Goal: Task Accomplishment & Management: Complete application form

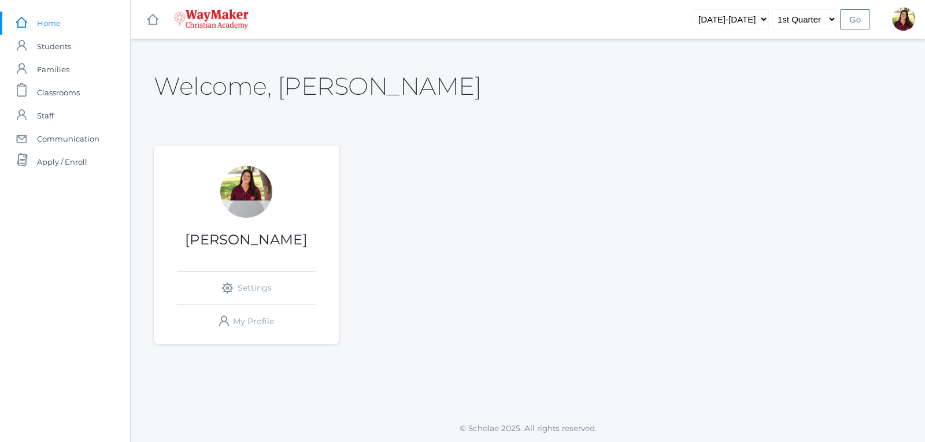
click at [234, 201] on div at bounding box center [246, 192] width 52 height 52
click at [49, 96] on span "Classrooms" at bounding box center [58, 92] width 43 height 23
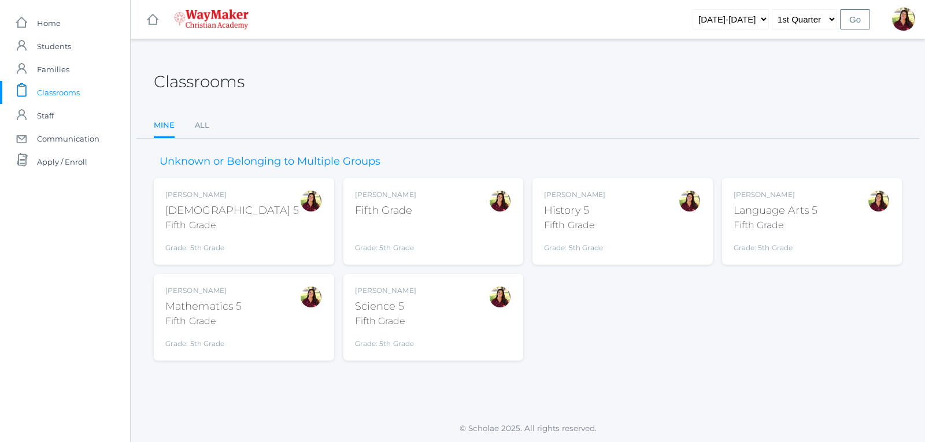
click at [388, 214] on div "Fifth Grade" at bounding box center [385, 211] width 61 height 16
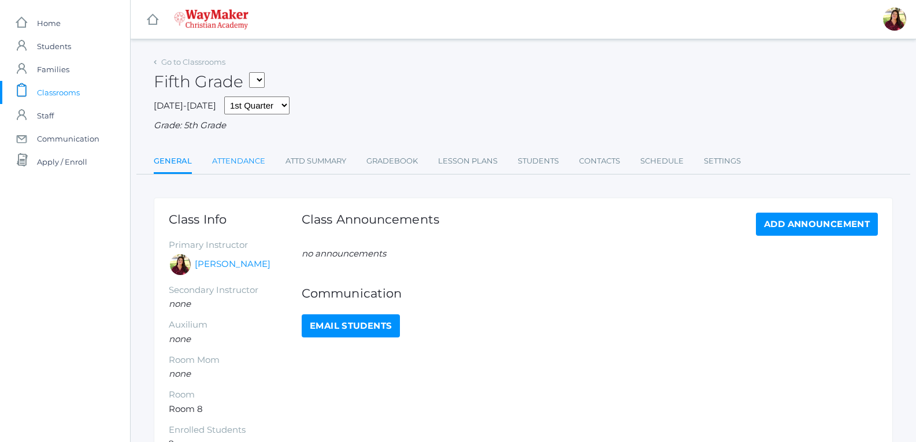
click at [236, 152] on link "Attendance" at bounding box center [238, 161] width 53 height 23
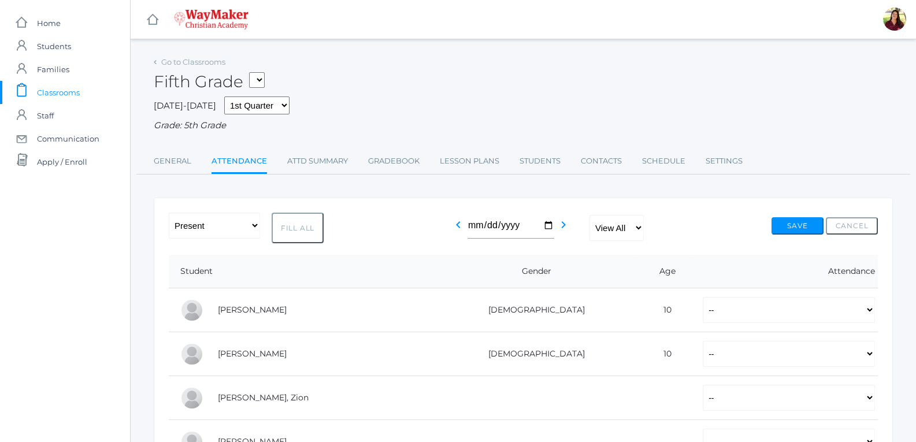
click at [297, 235] on button "Fill All" at bounding box center [298, 228] width 52 height 31
select select "P"
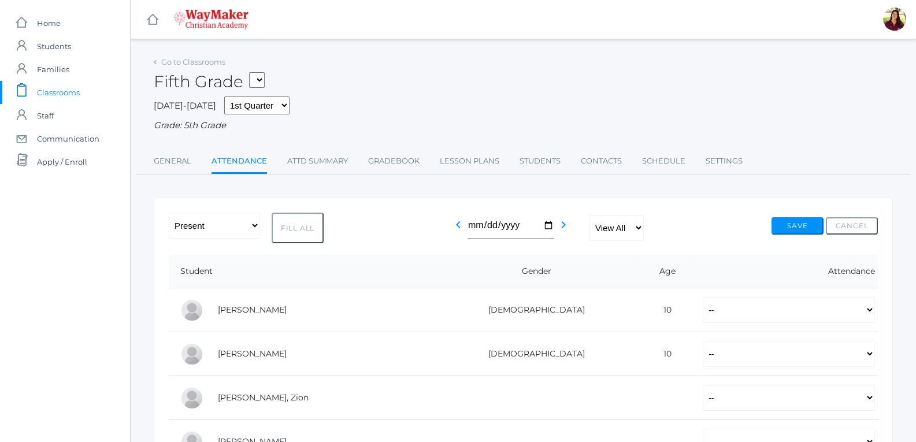
select select "P"
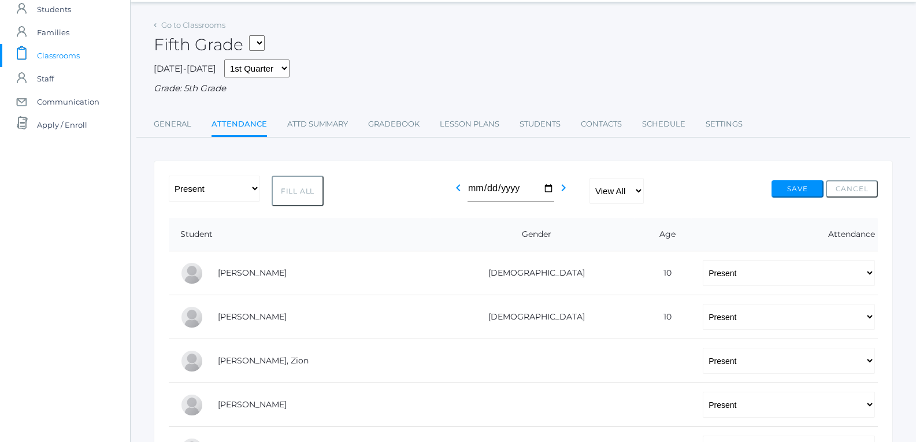
scroll to position [58, 0]
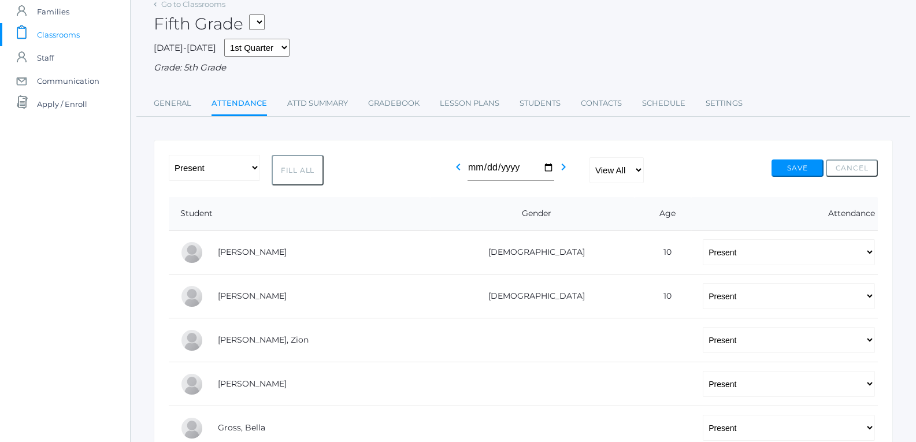
click at [301, 168] on button "Fill All" at bounding box center [298, 170] width 52 height 31
click at [812, 171] on button "Save" at bounding box center [798, 168] width 52 height 17
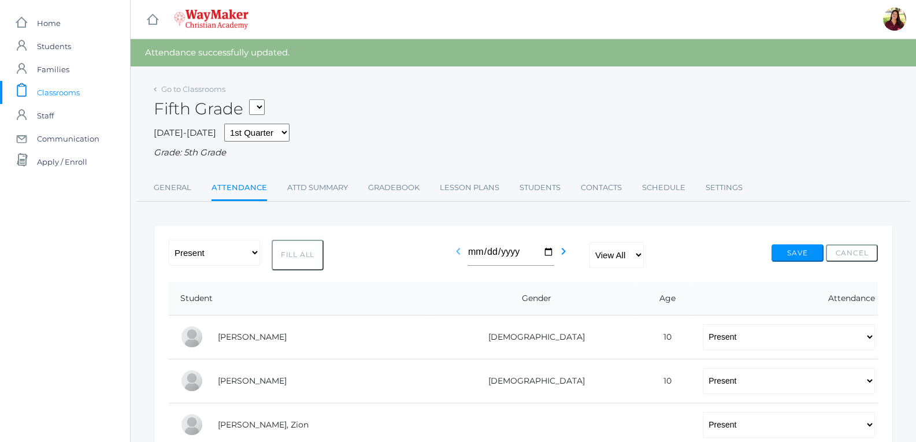
click at [452, 253] on icon "chevron_left" at bounding box center [458, 251] width 14 height 14
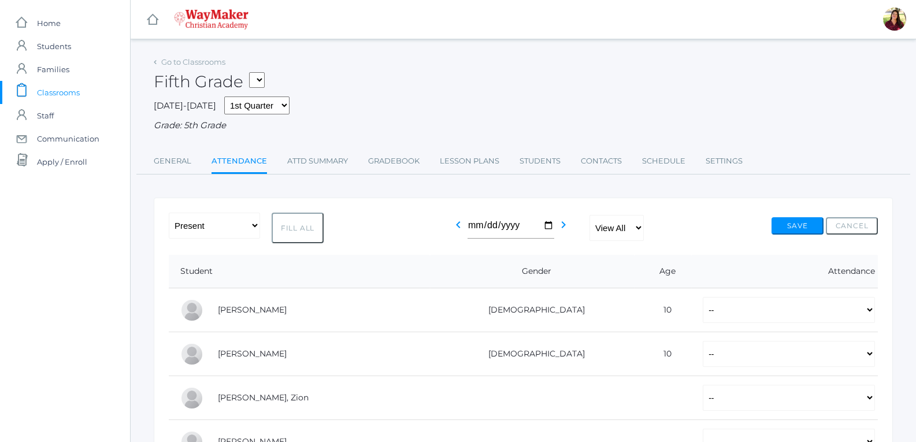
click at [295, 238] on button "Fill All" at bounding box center [298, 228] width 52 height 31
select select "P"
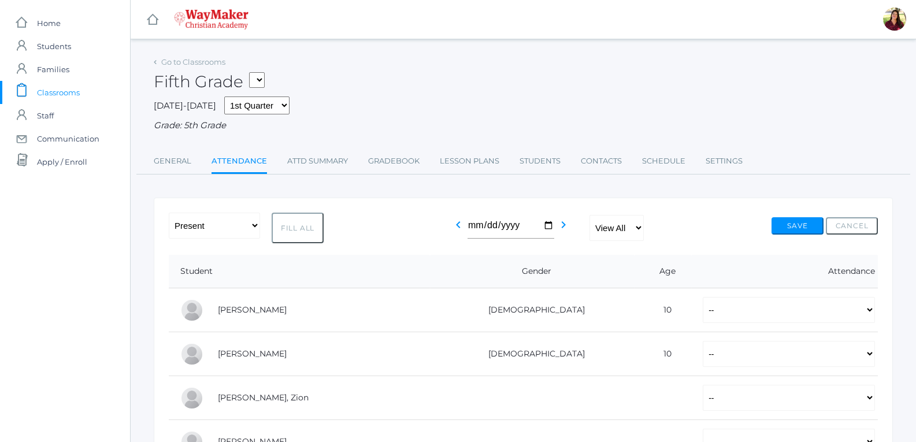
select select "P"
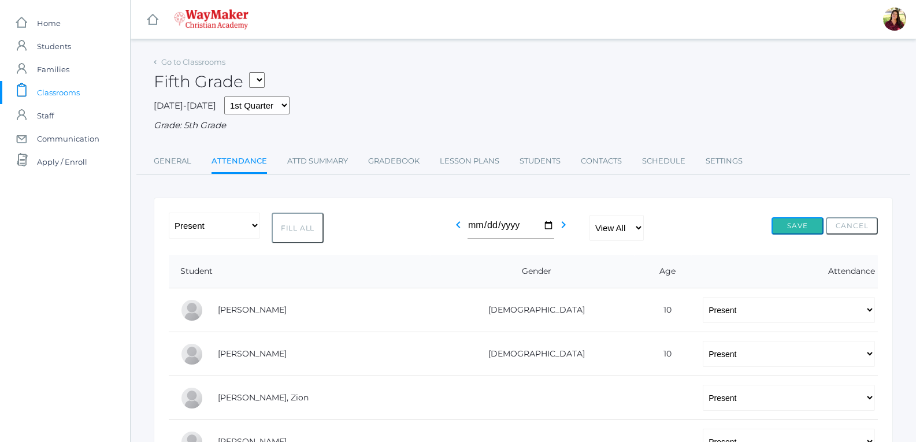
click at [780, 232] on button "Save" at bounding box center [798, 225] width 52 height 17
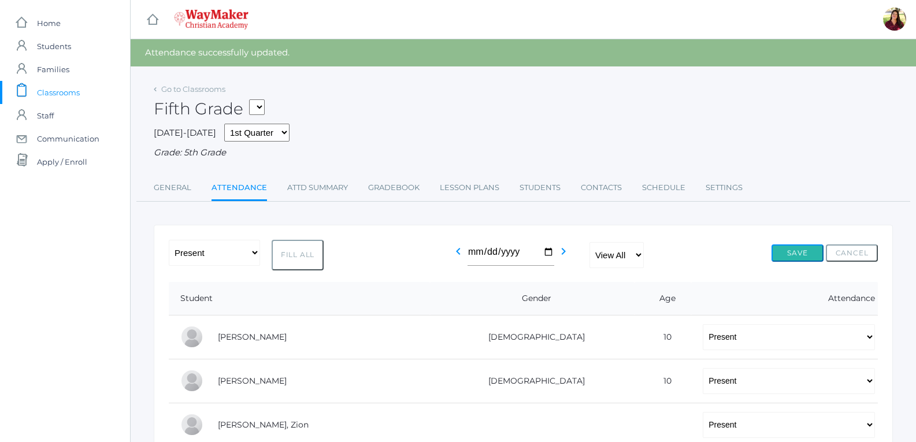
click at [793, 255] on button "Save" at bounding box center [798, 252] width 52 height 17
click at [458, 258] on icon "chevron_left" at bounding box center [458, 251] width 14 height 14
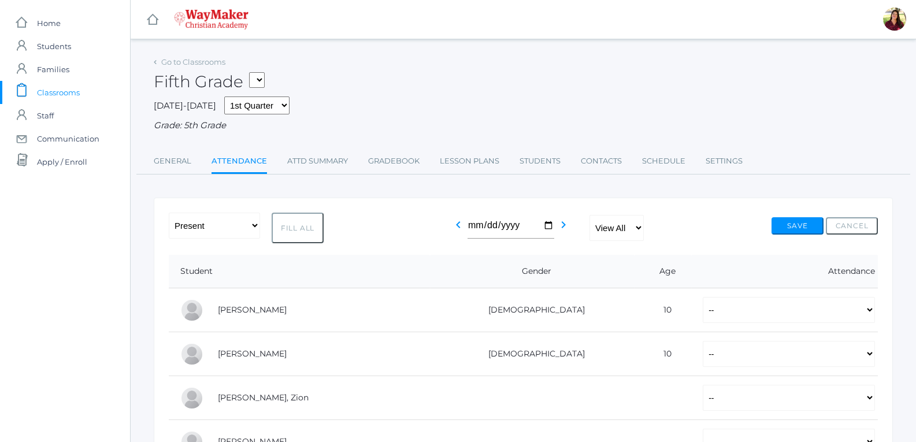
click at [311, 227] on button "Fill All" at bounding box center [298, 228] width 52 height 31
select select "P"
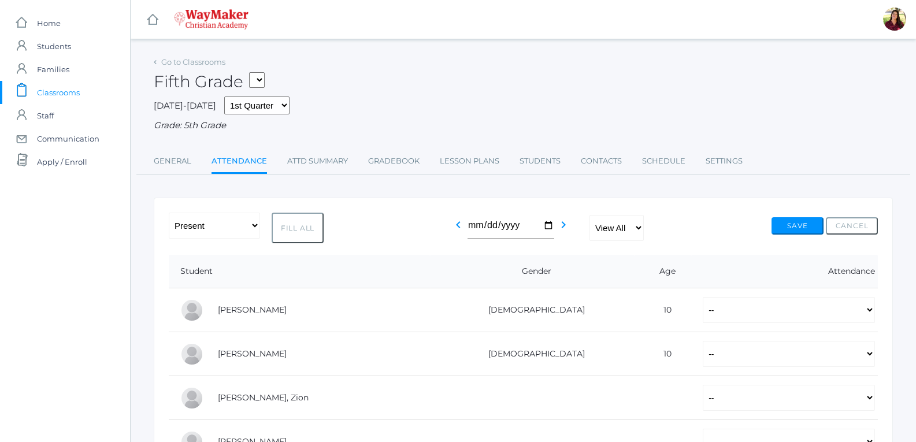
select select "P"
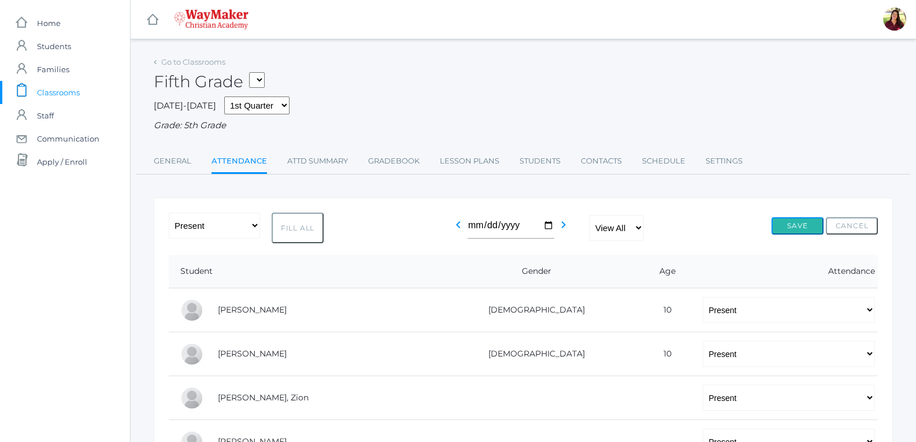
click at [811, 228] on button "Save" at bounding box center [798, 225] width 52 height 17
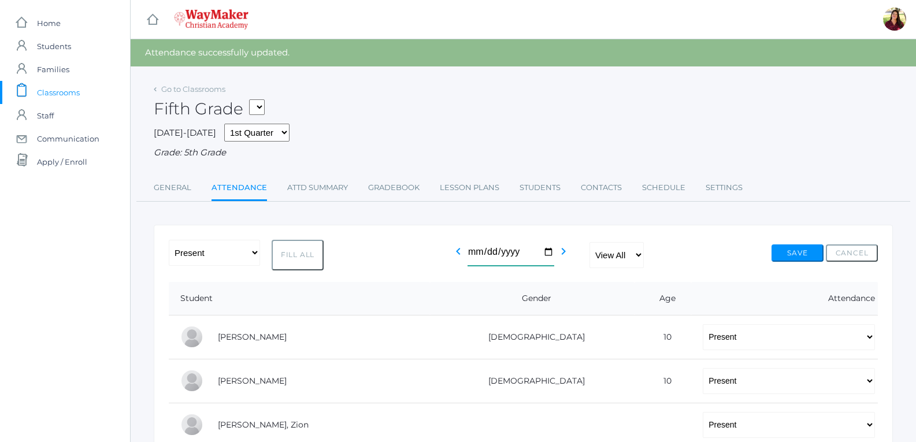
click at [546, 254] on input "[DATE]" at bounding box center [511, 253] width 87 height 26
type input "[DATE]"
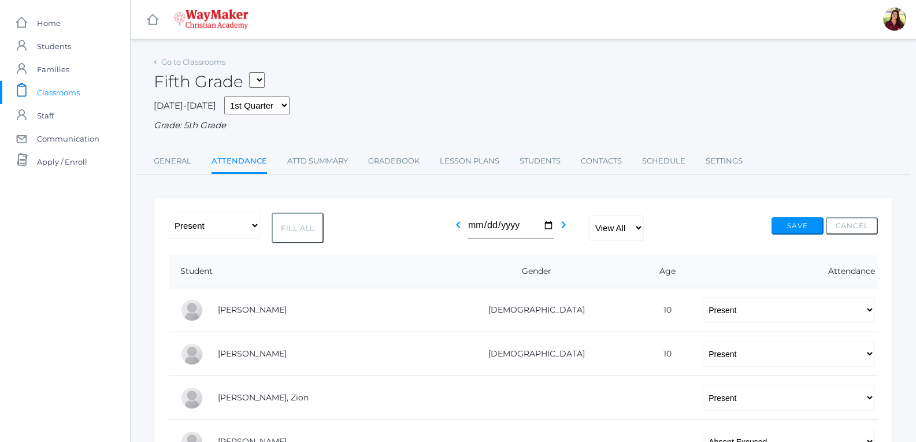
click at [260, 78] on select "05ELEM - Fifth Grade 05ELEM - History 5 Fifth Grade 05ELEM - Science 5 Fifth Gr…" at bounding box center [257, 80] width 16 height 16
select select "2533"
click at [253, 72] on select "05ELEM - Fifth Grade 05ELEM - History 5 Fifth Grade 05ELEM - Science 5 Fifth Gr…" at bounding box center [257, 80] width 16 height 16
click at [371, 165] on link "Gradebook" at bounding box center [393, 161] width 51 height 23
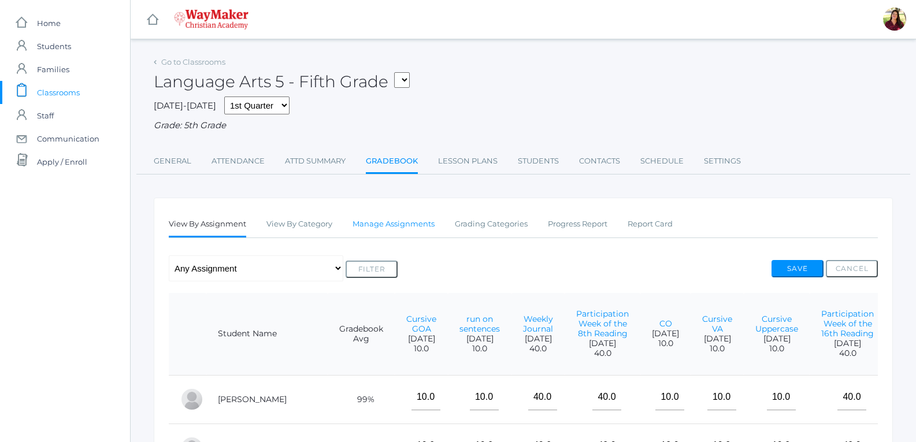
click at [394, 232] on link "Manage Assignments" at bounding box center [394, 224] width 82 height 23
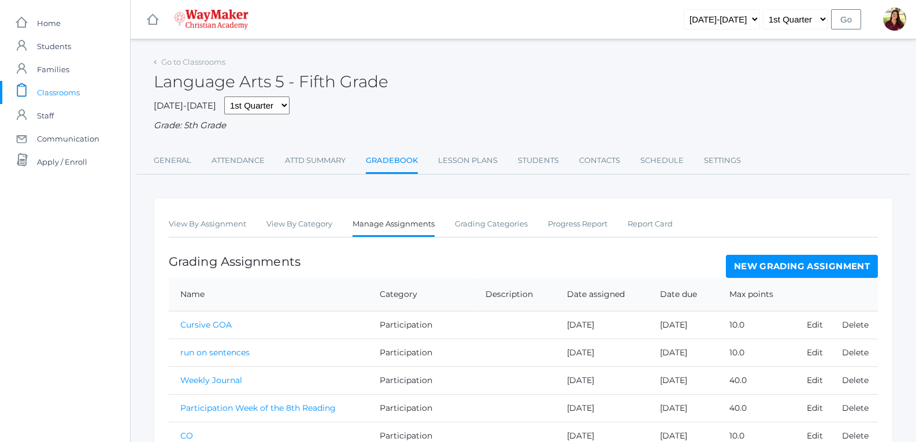
click at [849, 266] on link "New Grading Assignment" at bounding box center [802, 266] width 152 height 23
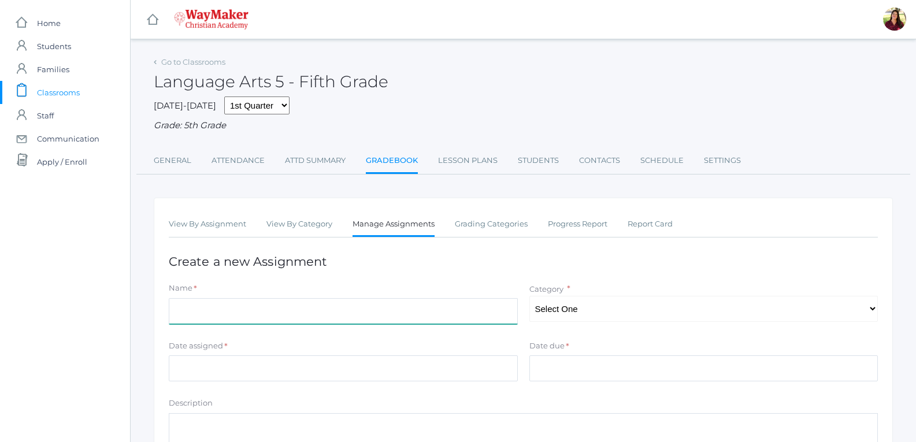
click at [510, 313] on input "Name" at bounding box center [343, 311] width 349 height 26
type input "The size Room"
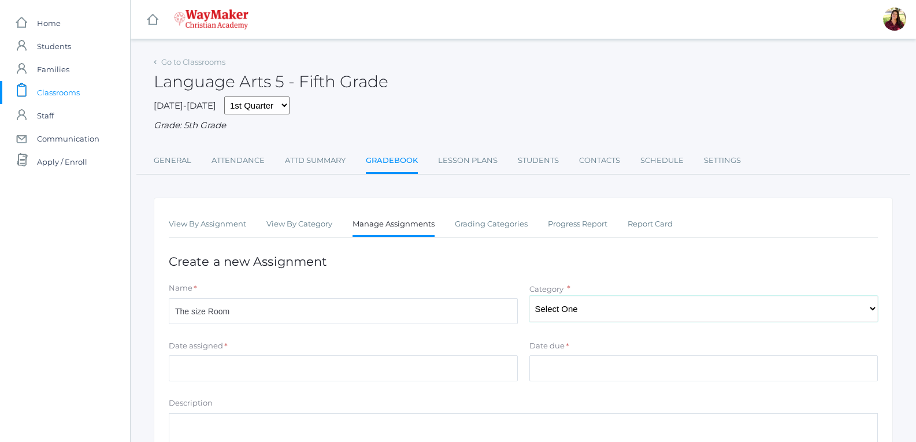
click at [602, 305] on select "Select One Participation Test/quizes Classwork/Projects" at bounding box center [703, 309] width 349 height 26
select select "1143"
click at [529, 297] on select "Select One Participation Test/quizes Classwork/Projects" at bounding box center [703, 309] width 349 height 26
click at [431, 372] on input "Date assigned" at bounding box center [343, 368] width 349 height 26
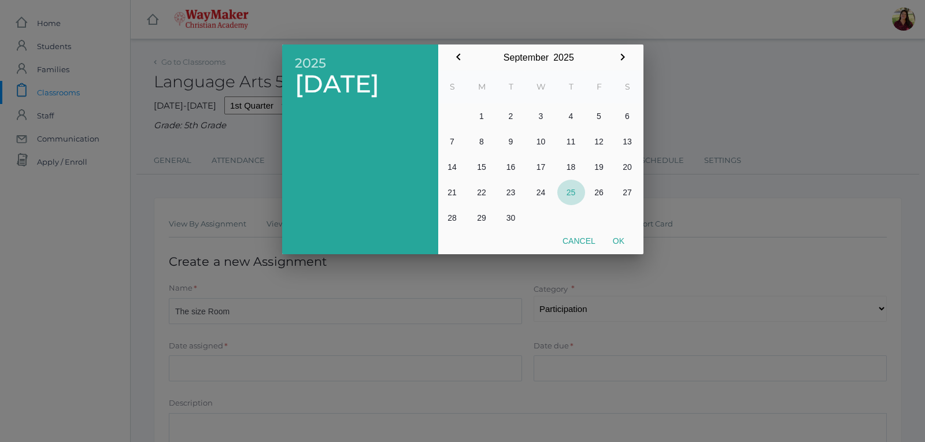
click at [573, 191] on button "25" at bounding box center [571, 192] width 28 height 25
click at [628, 245] on button "Ok" at bounding box center [618, 241] width 29 height 21
type input "[DATE]"
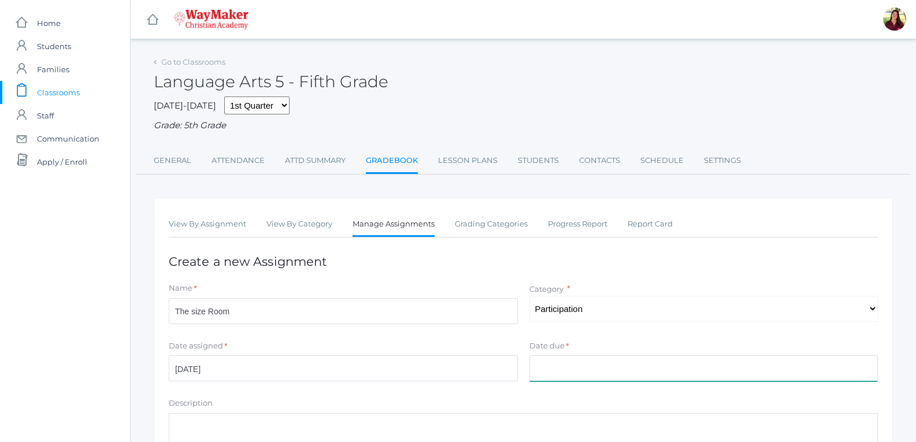
click at [612, 368] on input "Date due" at bounding box center [703, 368] width 349 height 26
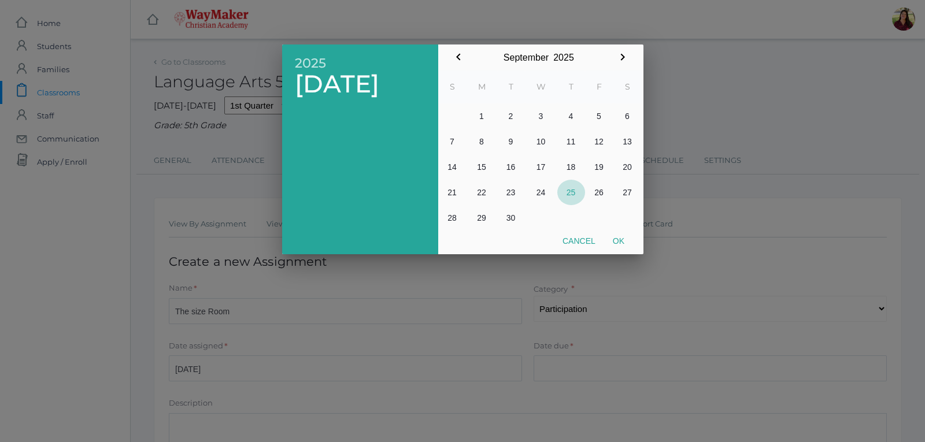
click at [572, 195] on button "25" at bounding box center [571, 192] width 28 height 25
click at [617, 243] on button "Ok" at bounding box center [618, 241] width 29 height 21
type input "[DATE]"
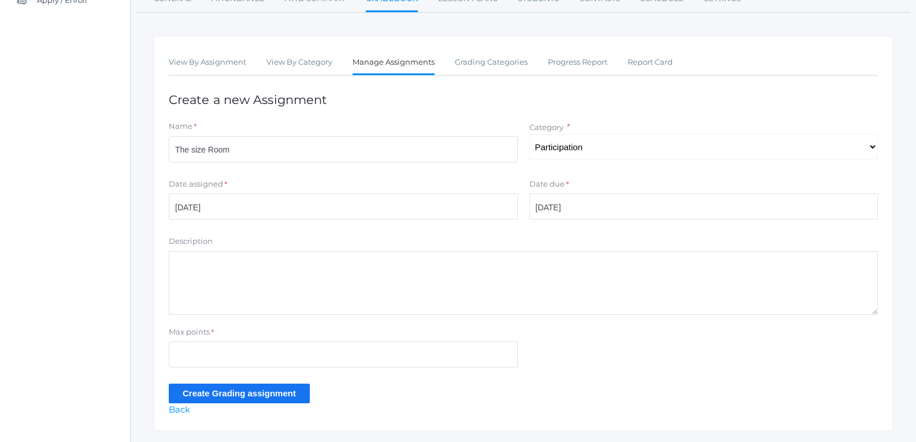
scroll to position [173, 0]
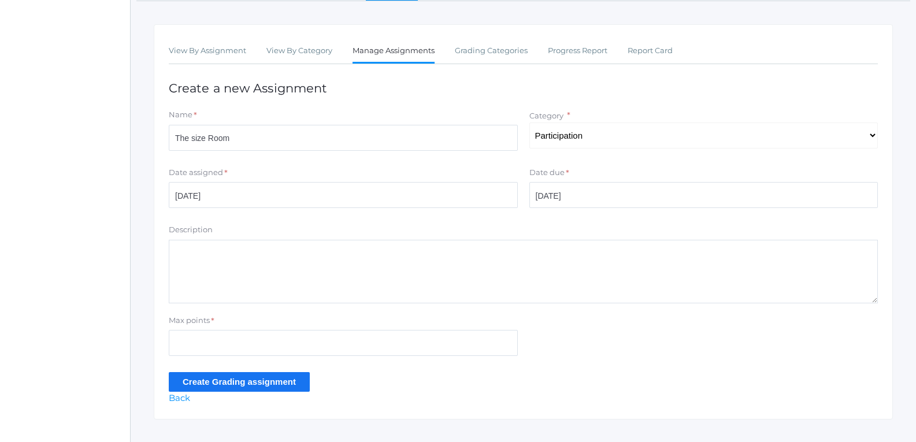
click at [346, 256] on textarea "Description" at bounding box center [523, 272] width 709 height 64
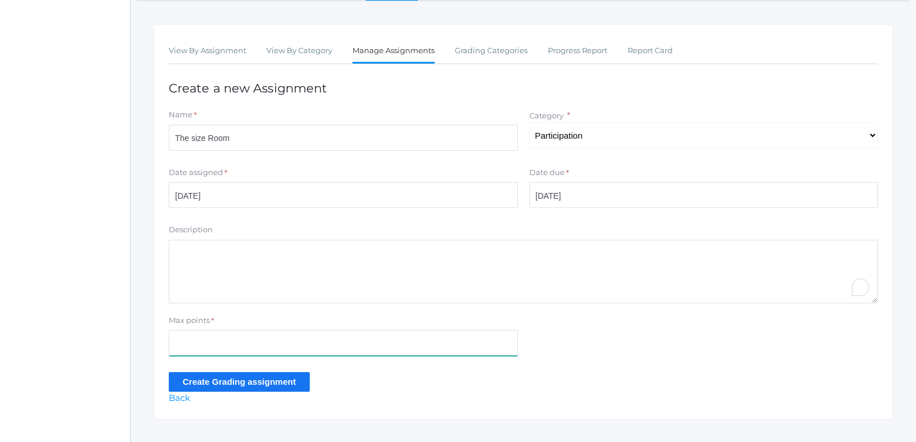
click at [258, 339] on input "Max points" at bounding box center [343, 343] width 349 height 26
type input "10"
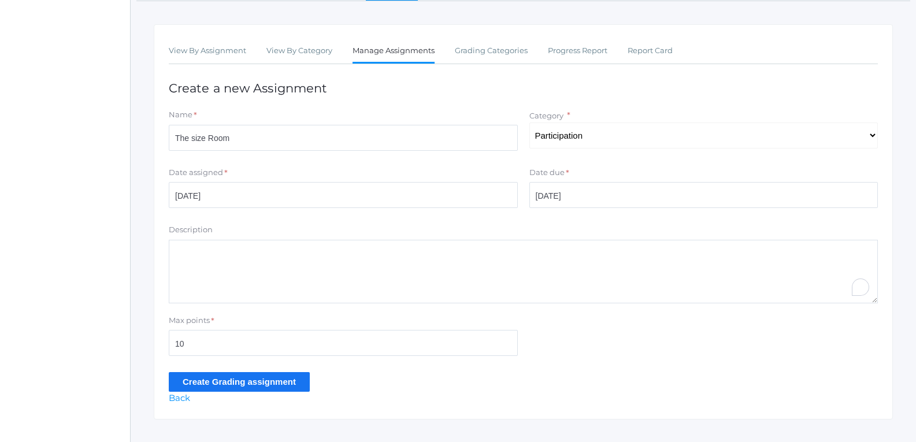
click at [251, 385] on input "Create Grading assignment" at bounding box center [239, 381] width 141 height 19
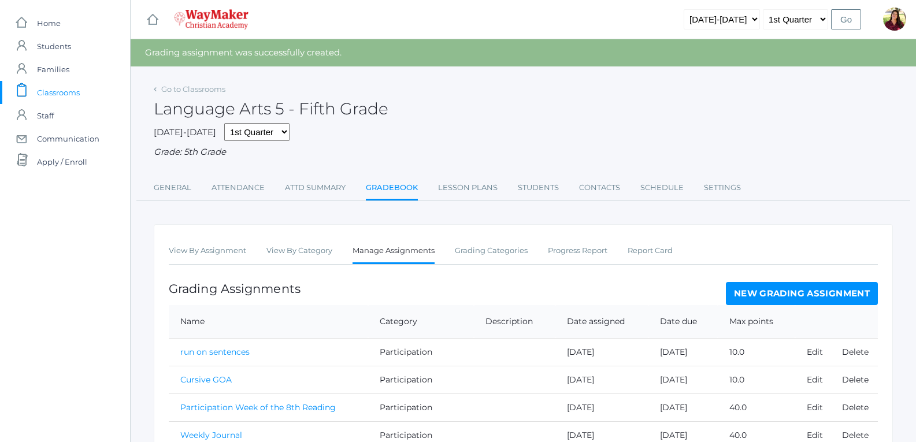
click at [810, 299] on link "New Grading Assignment" at bounding box center [802, 293] width 152 height 23
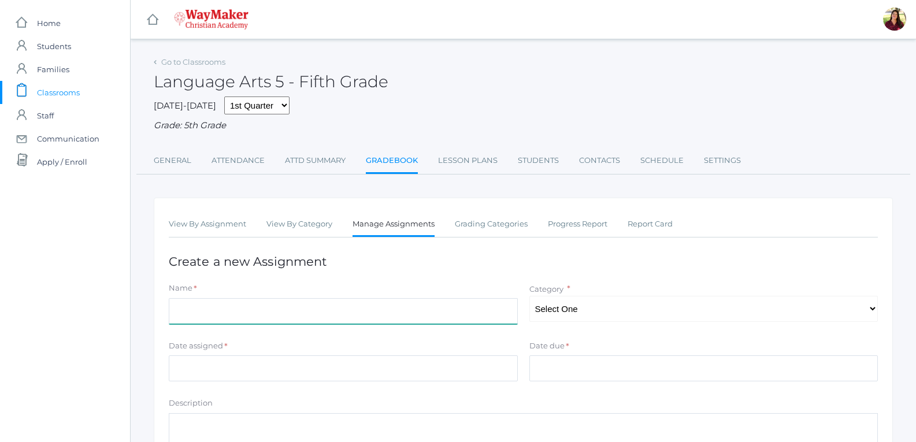
click at [342, 314] on input "Name" at bounding box center [343, 311] width 349 height 26
type input "The rainy day rescue"
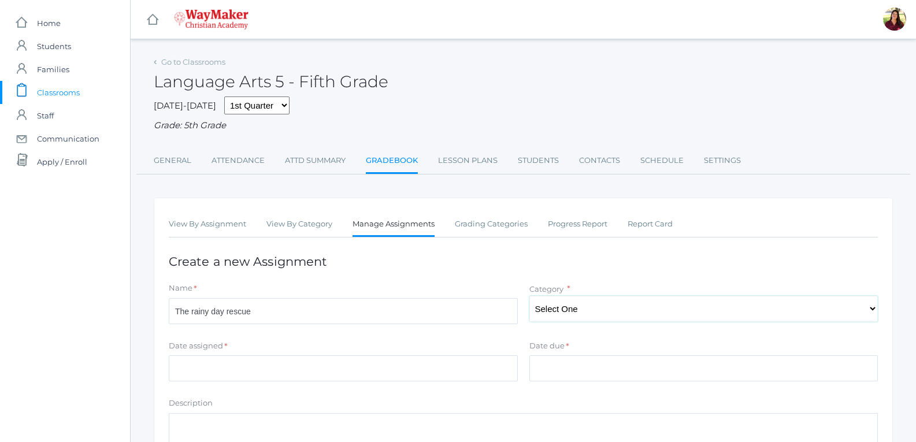
click at [567, 313] on select "Select One Participation Test/quizes Classwork/Projects" at bounding box center [703, 309] width 349 height 26
select select "1145"
click at [529, 297] on select "Select One Participation Test/quizes Classwork/Projects" at bounding box center [703, 309] width 349 height 26
click at [427, 372] on input "Date assigned" at bounding box center [343, 368] width 349 height 26
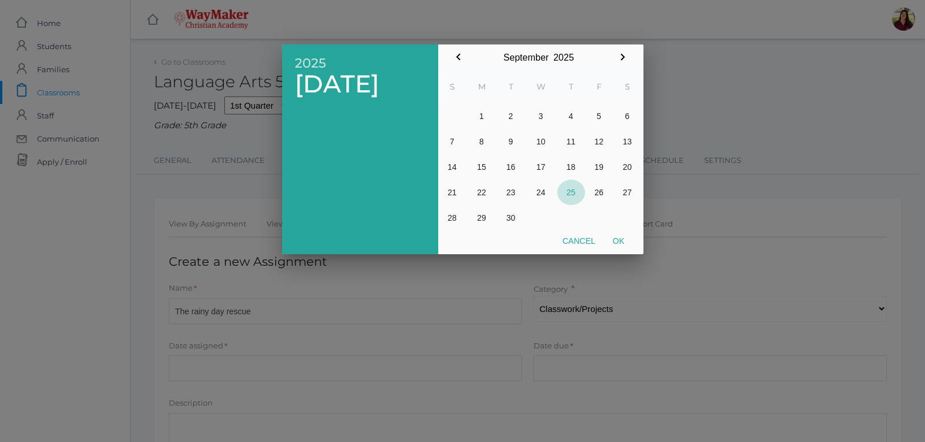
click at [567, 192] on button "25" at bounding box center [571, 192] width 28 height 25
click at [619, 246] on button "Ok" at bounding box center [618, 241] width 29 height 21
type input "[DATE]"
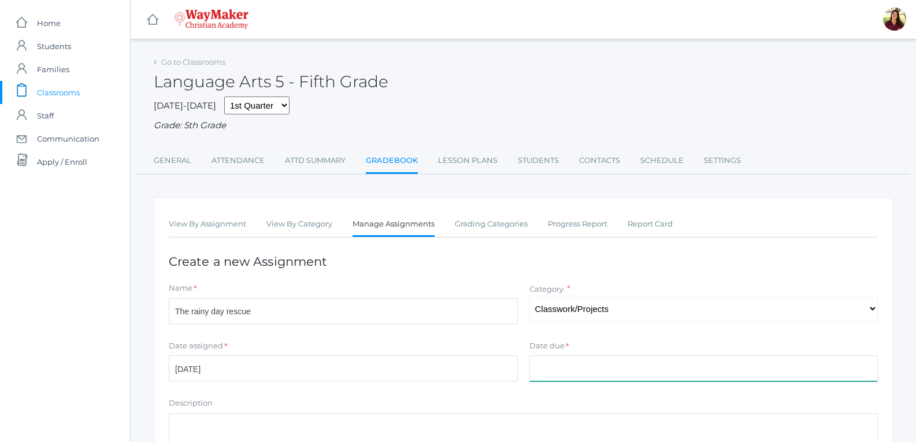
click at [572, 367] on input "Date due" at bounding box center [703, 368] width 349 height 26
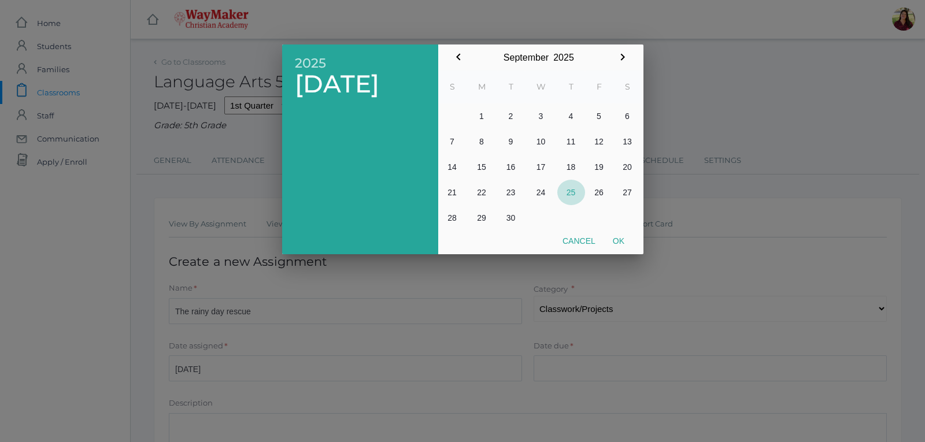
click at [571, 192] on button "25" at bounding box center [571, 192] width 28 height 25
click at [619, 243] on button "Ok" at bounding box center [618, 241] width 29 height 21
type input "[DATE]"
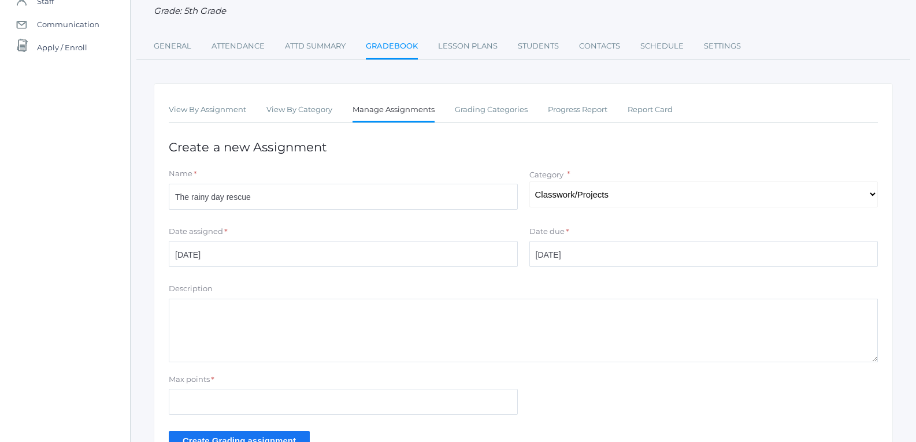
scroll to position [116, 0]
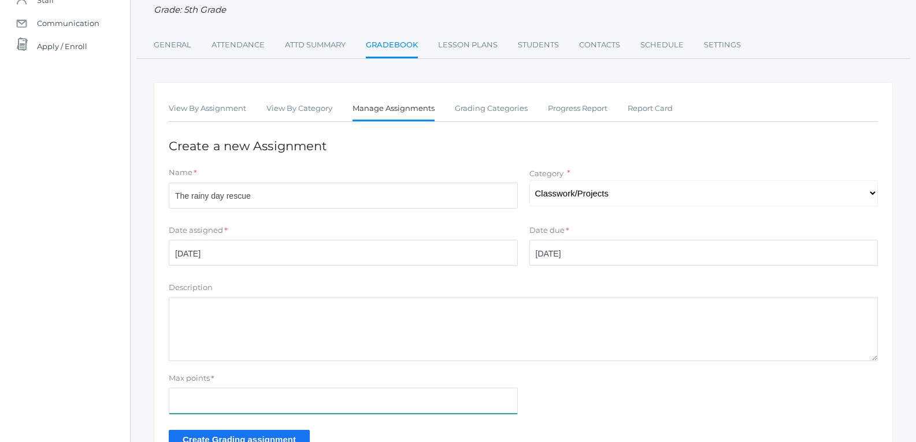
click at [245, 410] on input "Max points" at bounding box center [343, 401] width 349 height 26
type input "40"
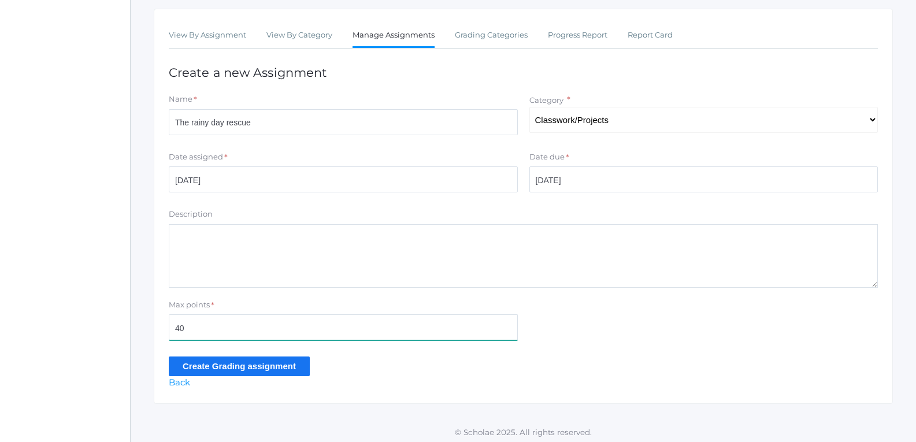
scroll to position [194, 0]
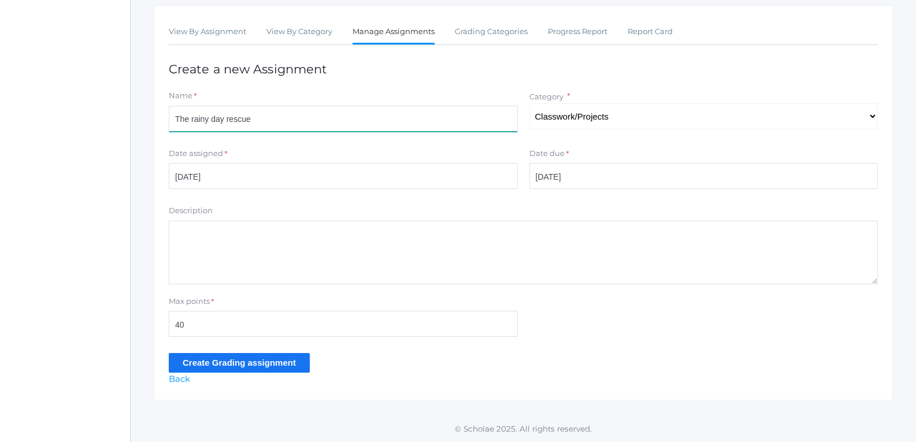
click at [313, 120] on input "The rainy day rescue" at bounding box center [343, 119] width 349 height 26
type input "The rainy day rescue Reading comp"
click at [249, 368] on input "Create Grading assignment" at bounding box center [239, 362] width 141 height 19
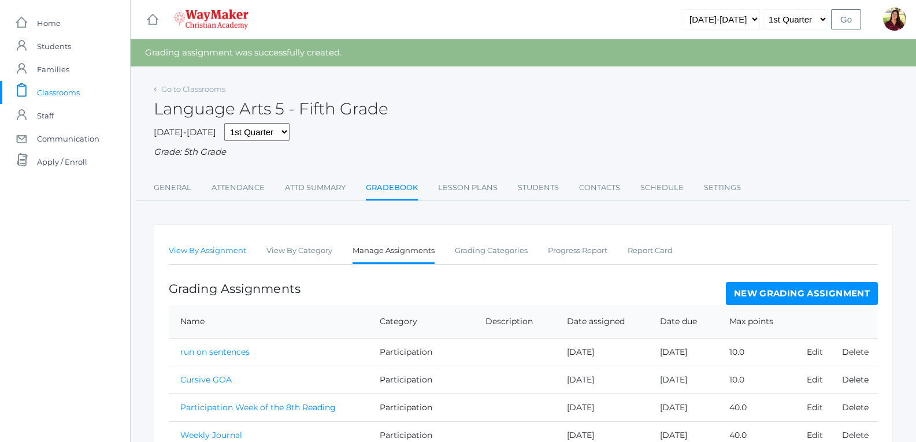
click at [221, 246] on link "View By Assignment" at bounding box center [207, 250] width 77 height 23
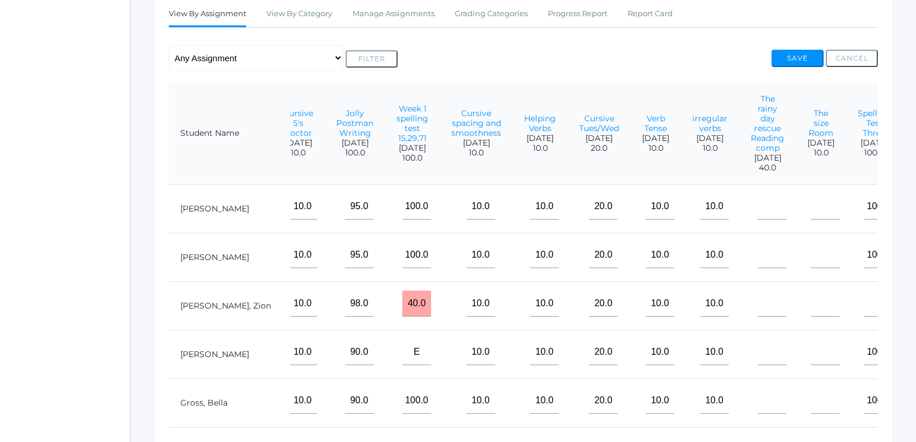
scroll to position [173, 0]
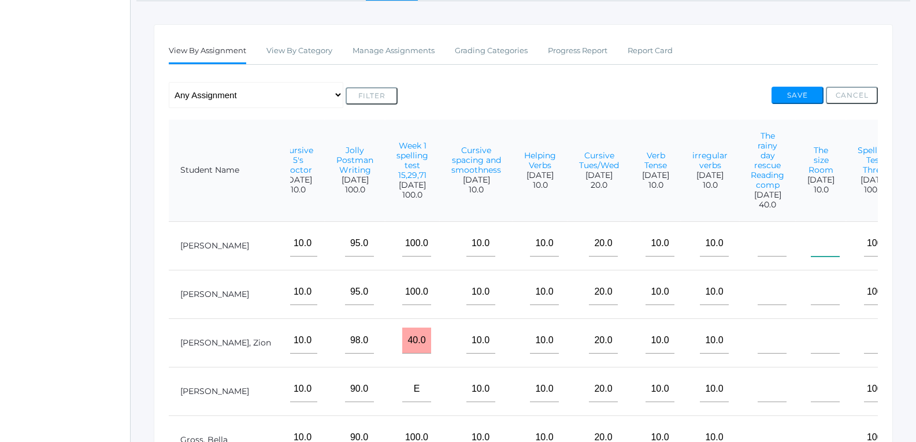
click at [811, 253] on input"] "text" at bounding box center [825, 244] width 29 height 26
type input"] "10"
click at [811, 298] on input"] "text" at bounding box center [825, 292] width 29 height 26
type input"] "10"
click at [811, 350] on input"] "text" at bounding box center [825, 341] width 29 height 26
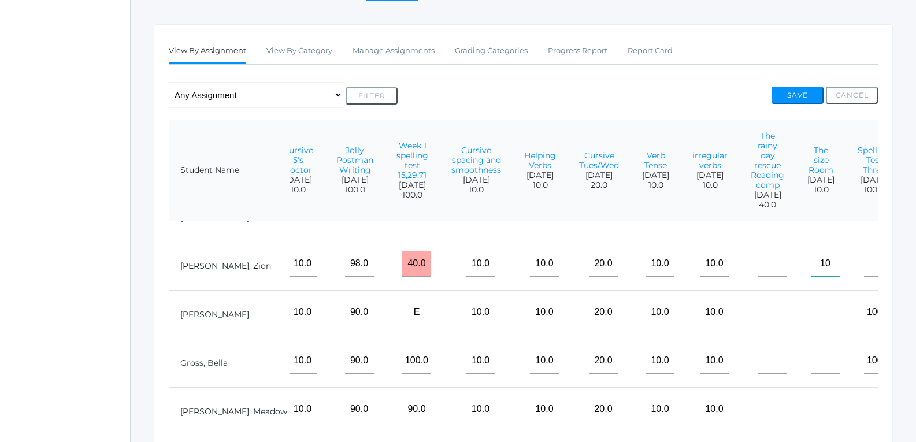
scroll to position [95, 735]
type input"] "10"
click at [811, 302] on input"] "text" at bounding box center [825, 312] width 29 height 26
type input"] "10"
click at [811, 348] on input"] "text" at bounding box center [825, 361] width 29 height 26
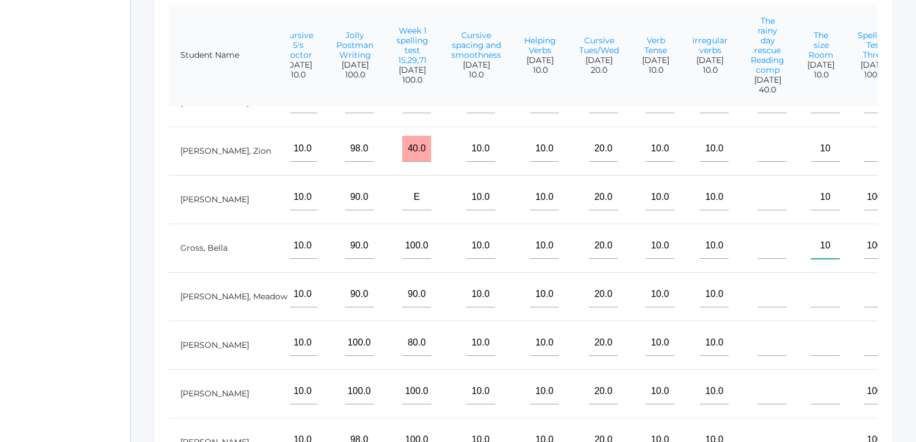
scroll to position [289, 0]
type input"] "10"
click at [811, 288] on input"] "text" at bounding box center [825, 294] width 29 height 26
type input"] "10"
click at [811, 329] on input"] "text" at bounding box center [825, 342] width 29 height 26
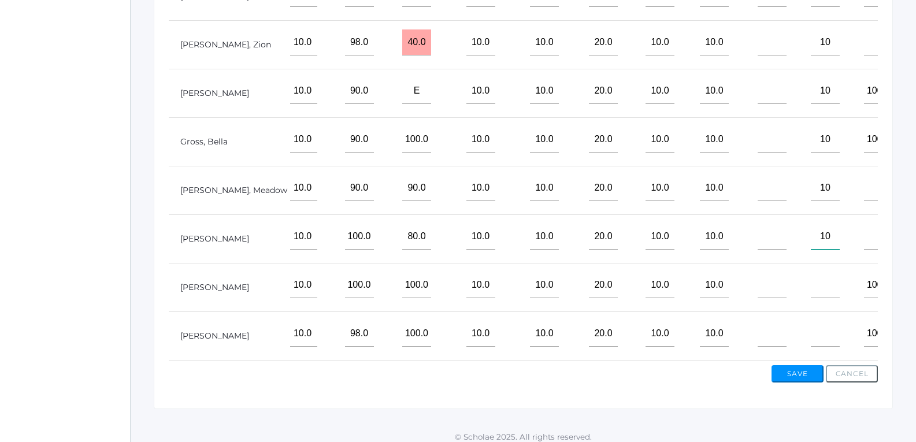
scroll to position [405, 0]
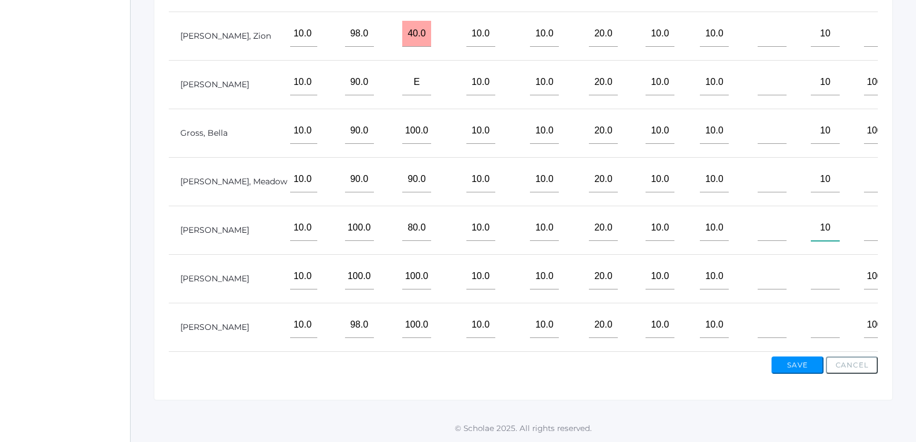
type input"] "10"
click at [811, 268] on input"] "text" at bounding box center [825, 277] width 29 height 26
type input"] "10"
click at [811, 318] on input"] "text" at bounding box center [825, 325] width 29 height 26
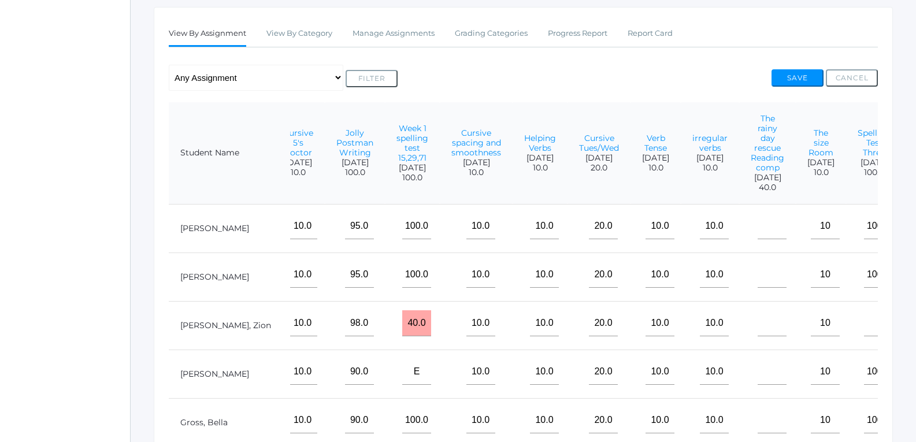
scroll to position [174, 0]
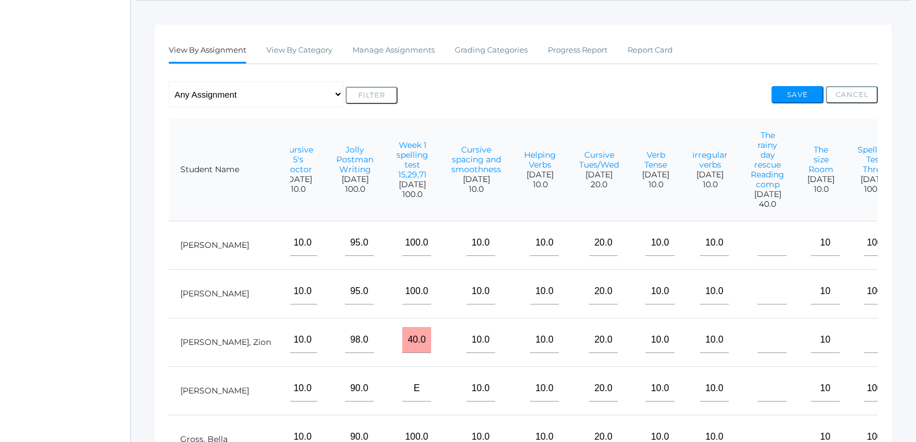
type input"] "10"
click at [758, 254] on input"] "text" at bounding box center [772, 243] width 29 height 26
type input"] "4"
type input"] "35"
click at [758, 299] on input"] "text" at bounding box center [772, 292] width 29 height 26
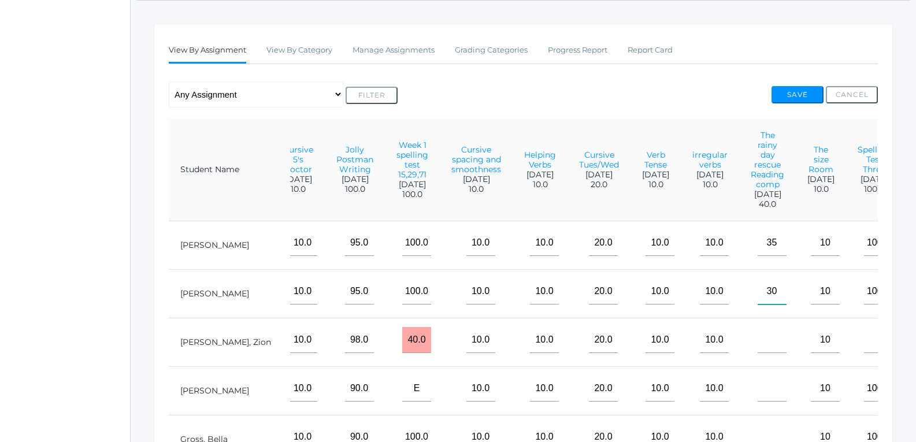
type input"] "30"
click at [758, 351] on input"] "text" at bounding box center [772, 340] width 29 height 26
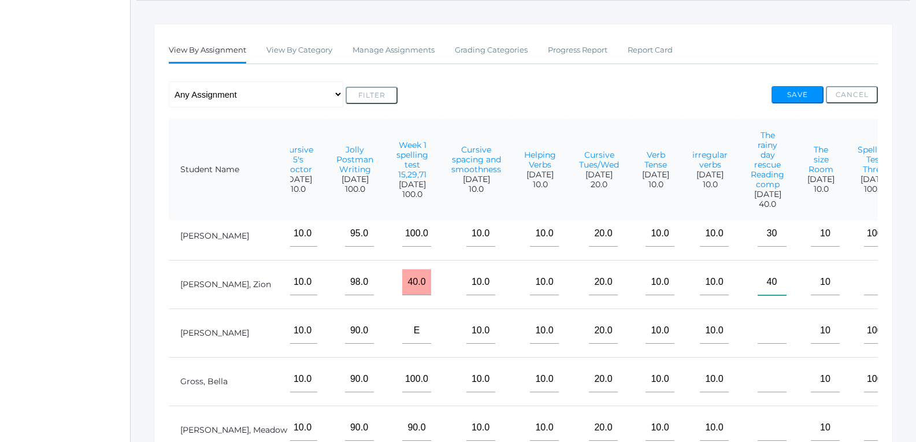
scroll to position [95, 735]
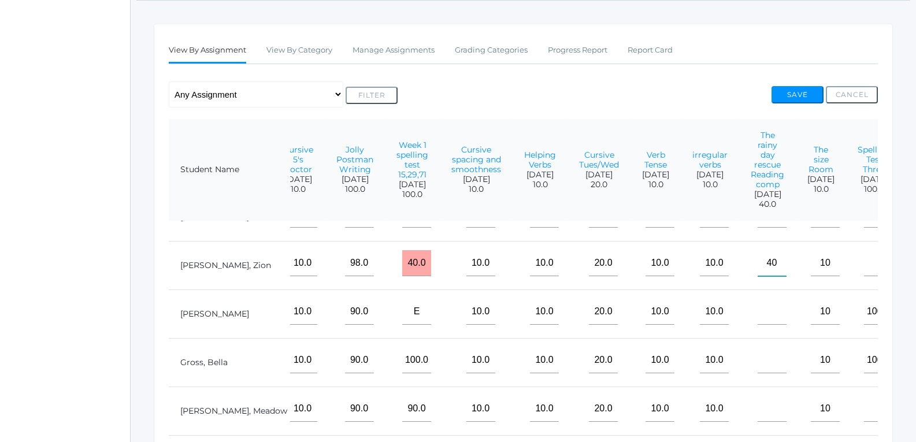
type input"] "40"
click at [758, 359] on input"] "text" at bounding box center [772, 360] width 29 height 26
type input"] "35"
click at [758, 305] on input"] "text" at bounding box center [772, 312] width 29 height 26
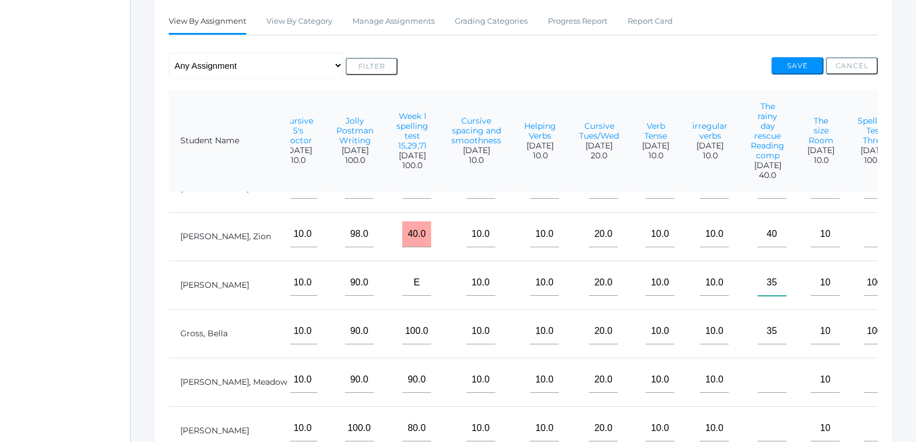
scroll to position [232, 0]
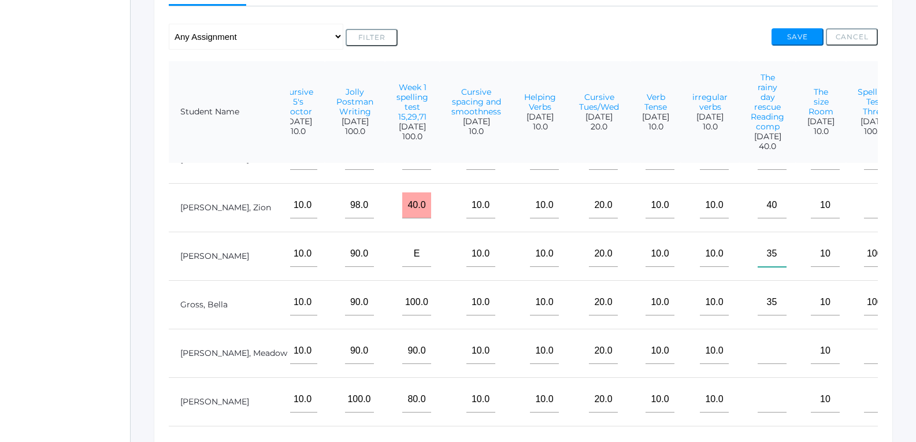
type input"] "35"
click at [758, 346] on input"] "text" at bounding box center [772, 351] width 29 height 26
type input"] "30"
click at [758, 395] on input"] "text" at bounding box center [772, 400] width 29 height 26
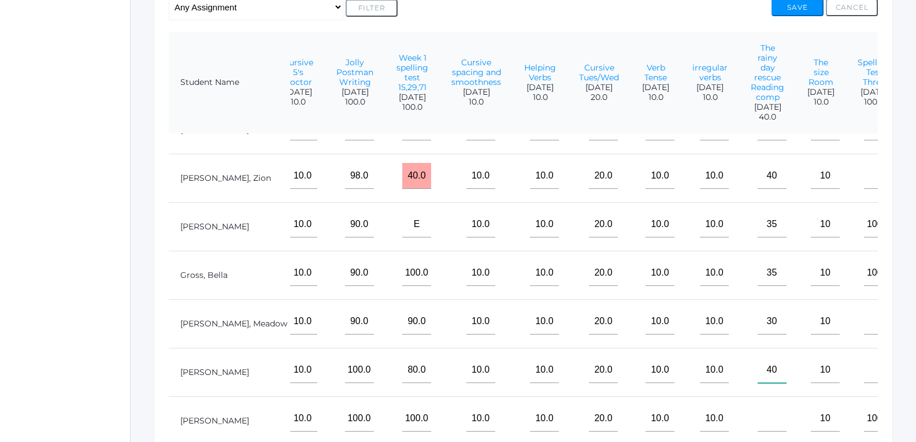
scroll to position [290, 0]
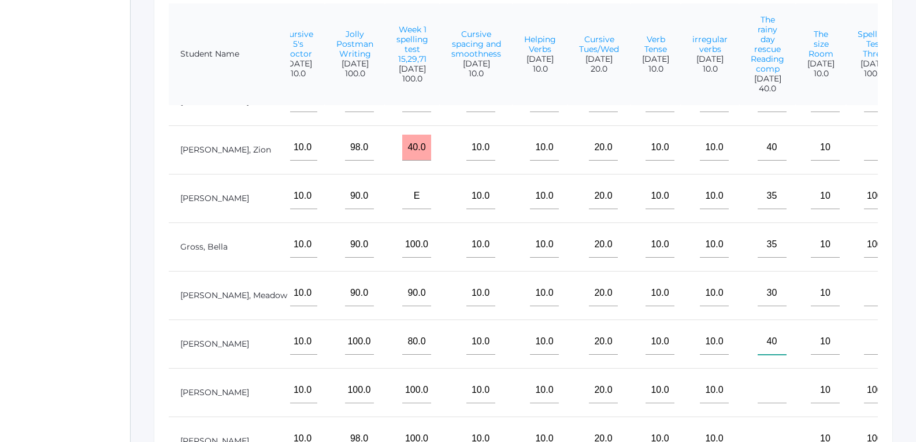
type input"] "40"
click at [758, 380] on input"] "text" at bounding box center [772, 390] width 29 height 26
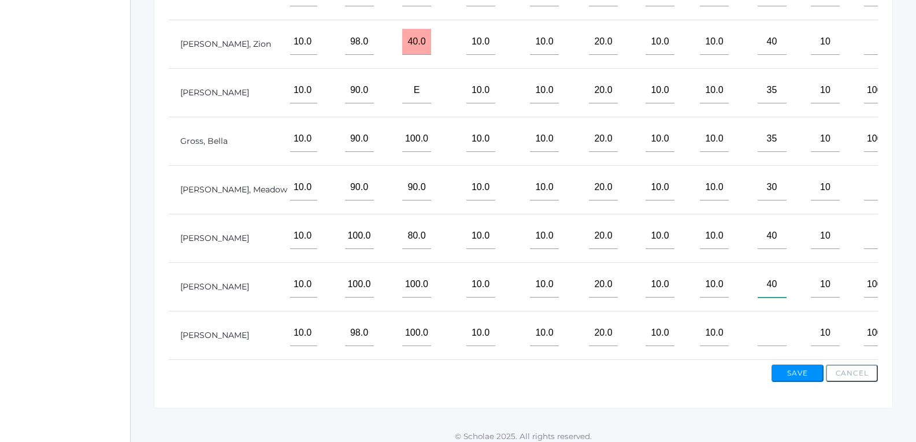
scroll to position [405, 0]
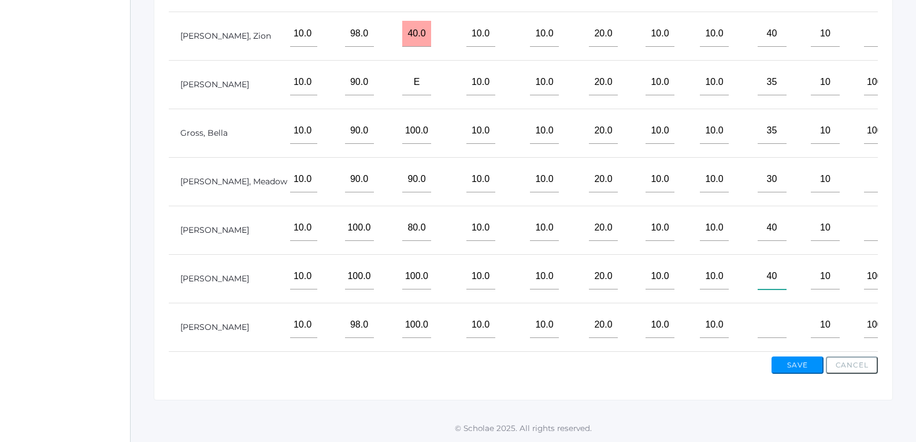
type input"] "40"
click at [758, 320] on input"] "text" at bounding box center [772, 325] width 29 height 26
type input"] "35"
click at [777, 366] on button "Save" at bounding box center [798, 365] width 52 height 17
